Goal: Information Seeking & Learning: Learn about a topic

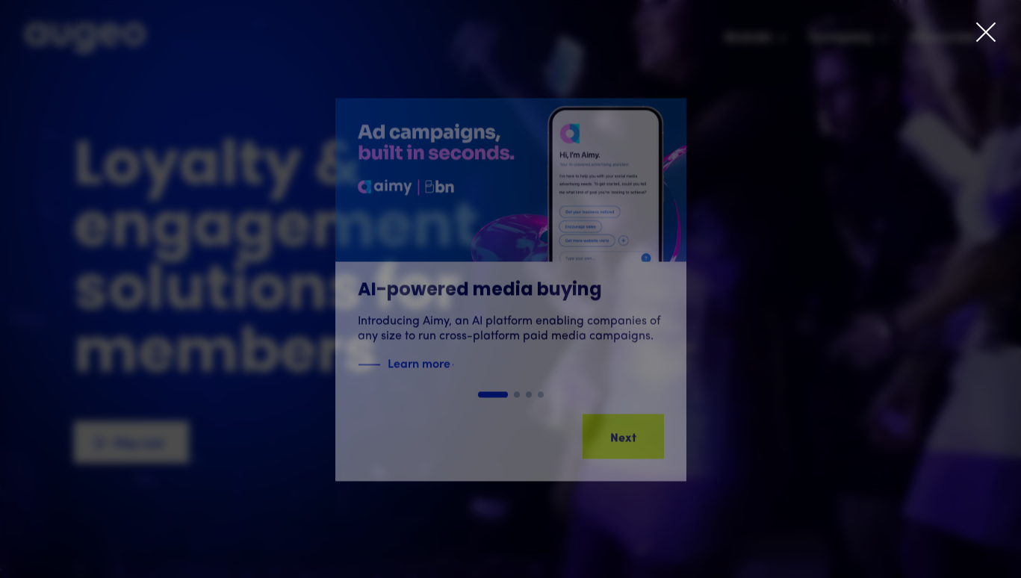
click at [990, 32] on icon at bounding box center [985, 32] width 22 height 22
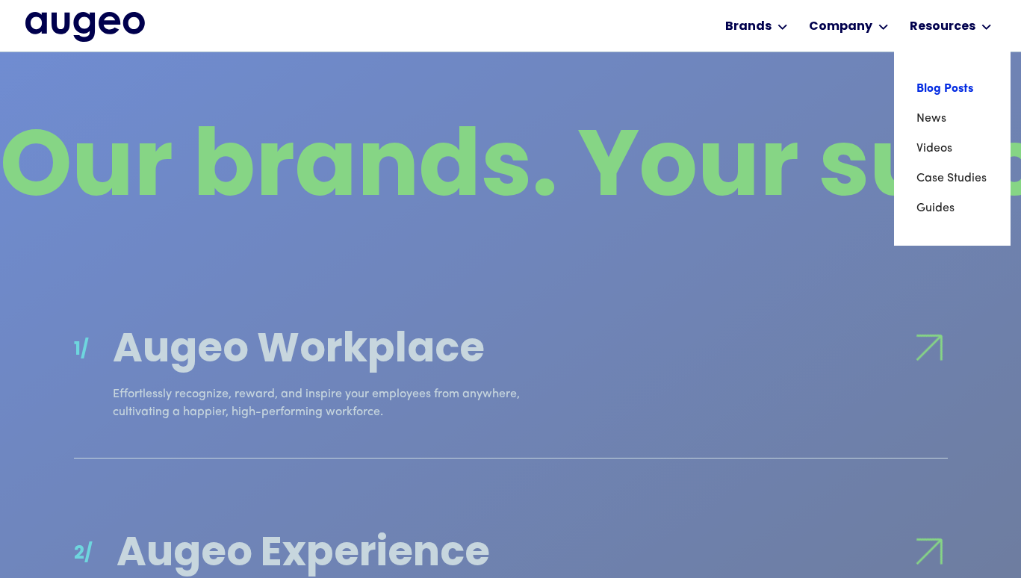
scroll to position [1161, 0]
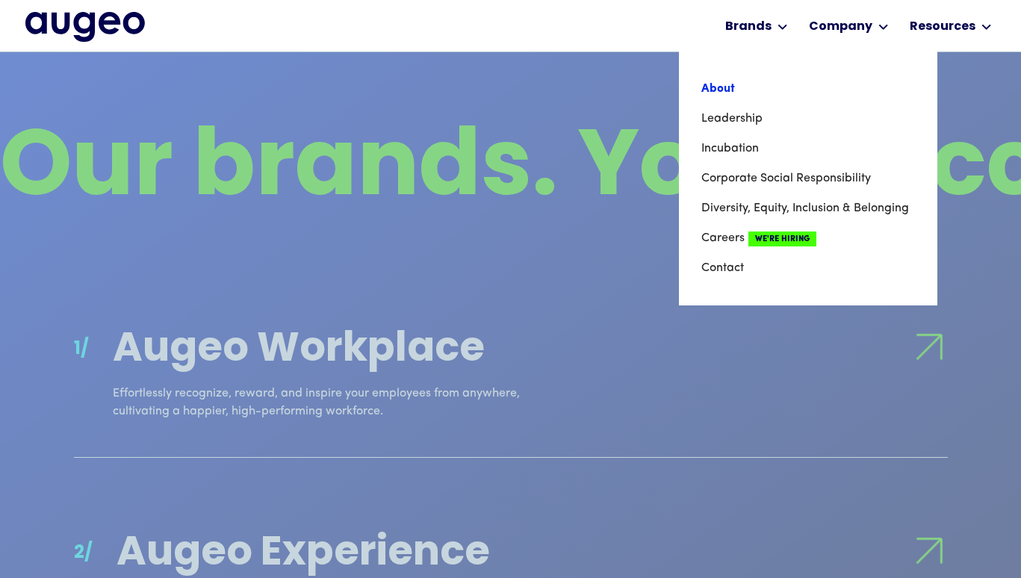
click at [720, 90] on link "About" at bounding box center [808, 89] width 214 height 30
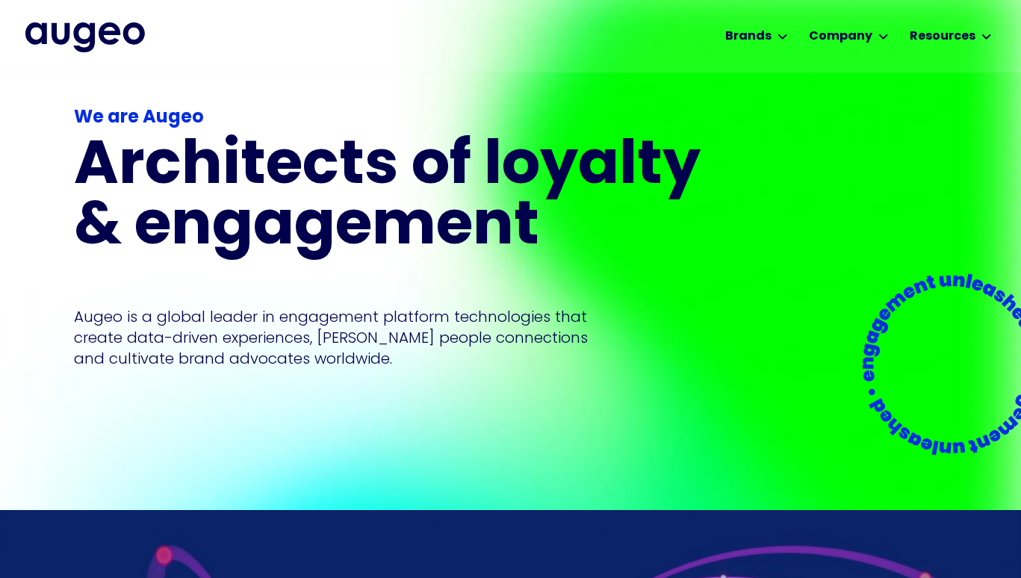
scroll to position [25, 0]
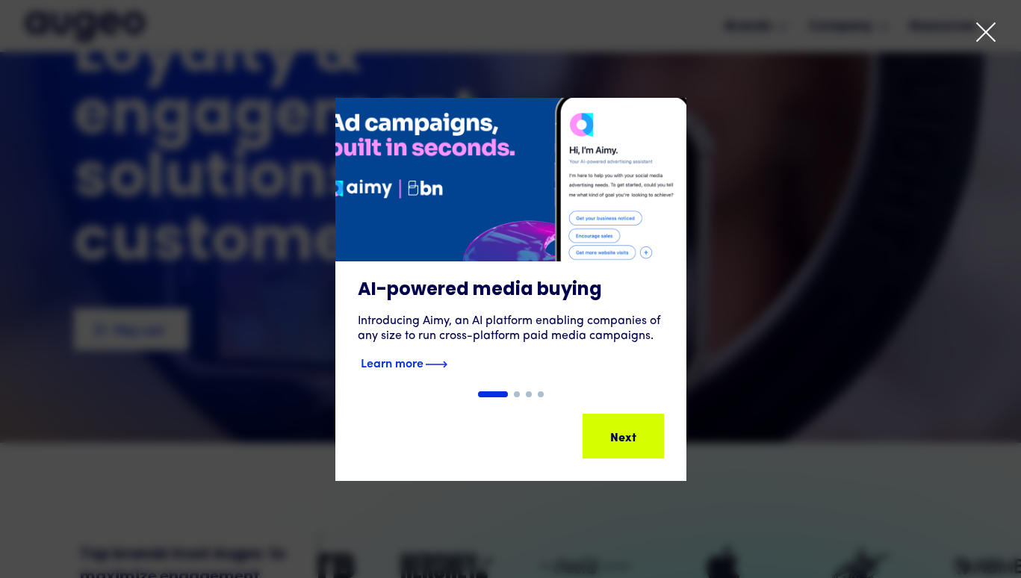
scroll to position [90, 0]
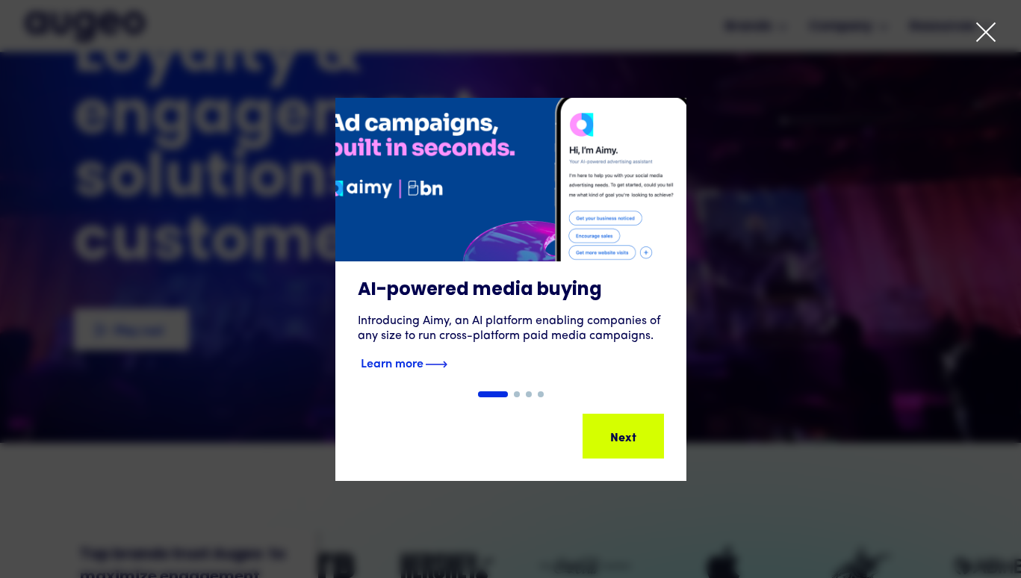
click at [563, 283] on h3 "AI-powered media buying" at bounding box center [511, 290] width 306 height 22
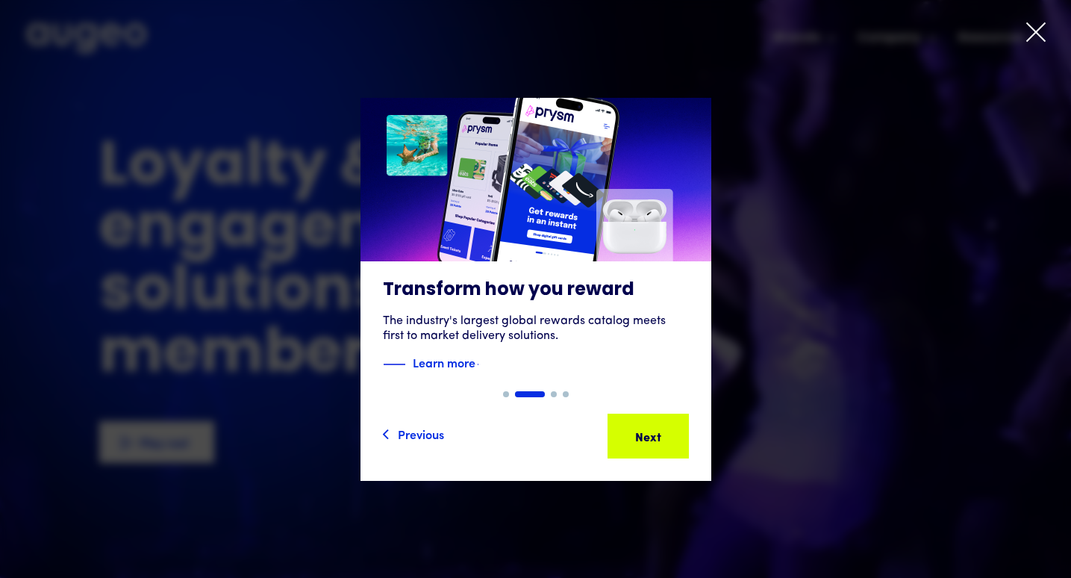
click at [1038, 24] on icon at bounding box center [1036, 32] width 22 height 22
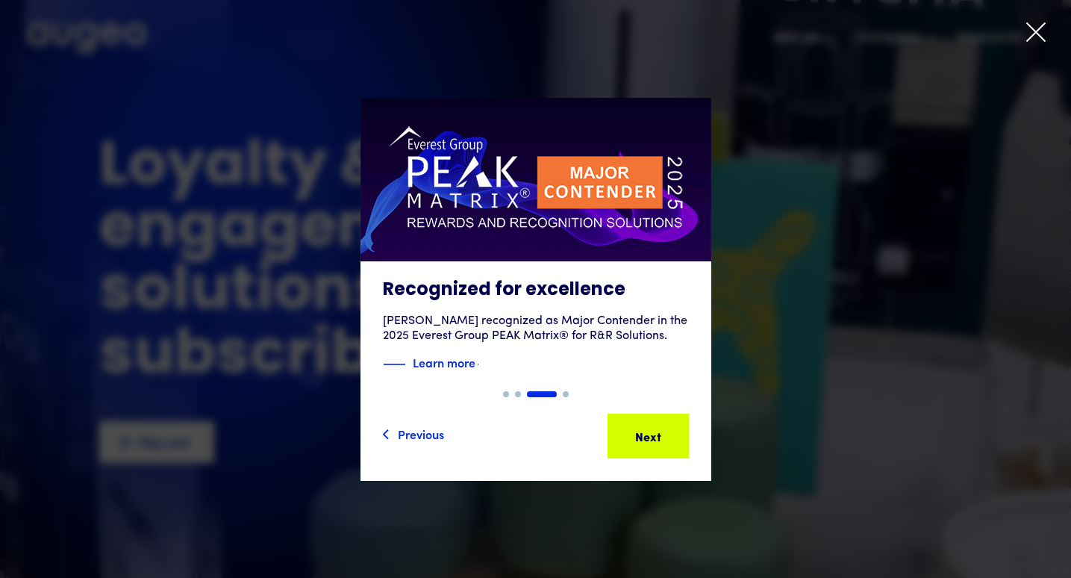
click at [1042, 21] on icon at bounding box center [1036, 32] width 22 height 22
